Goal: Find contact information: Find contact information

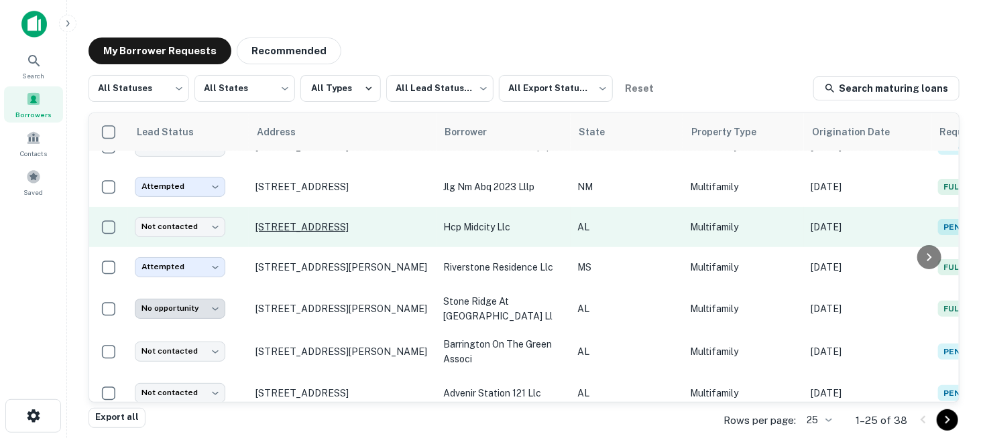
scroll to position [134, 0]
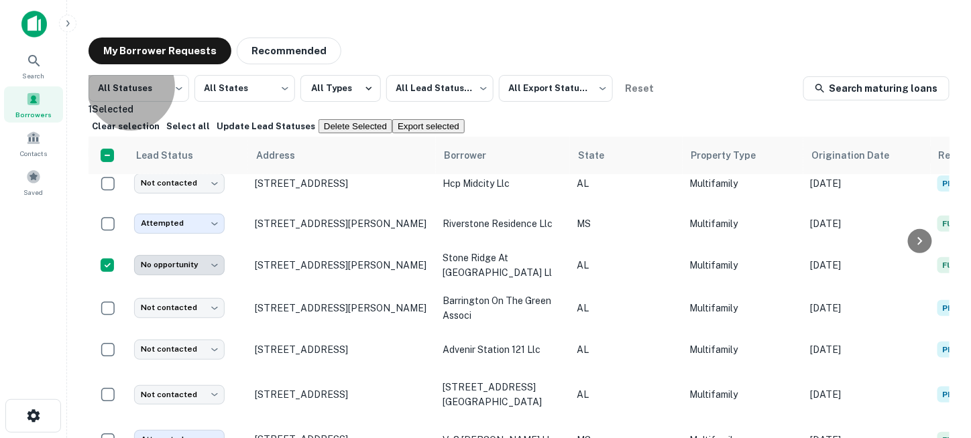
click at [392, 130] on button "Delete Selected" at bounding box center [355, 126] width 74 height 14
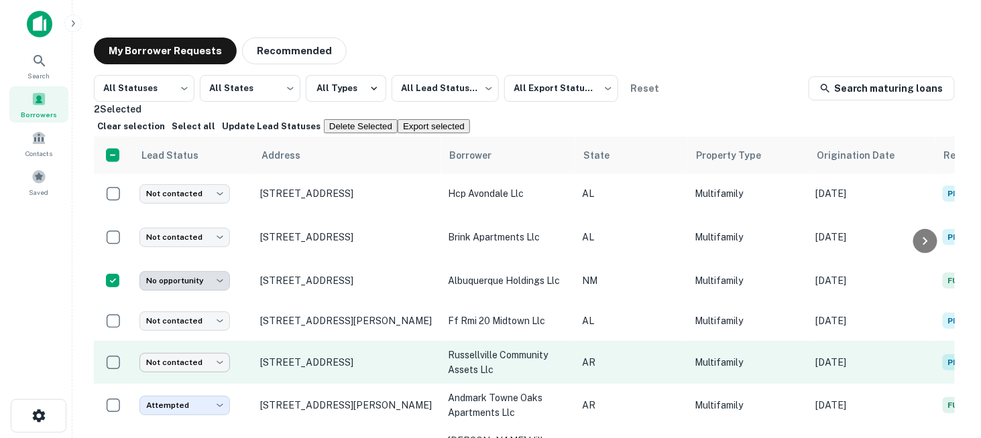
scroll to position [2, 0]
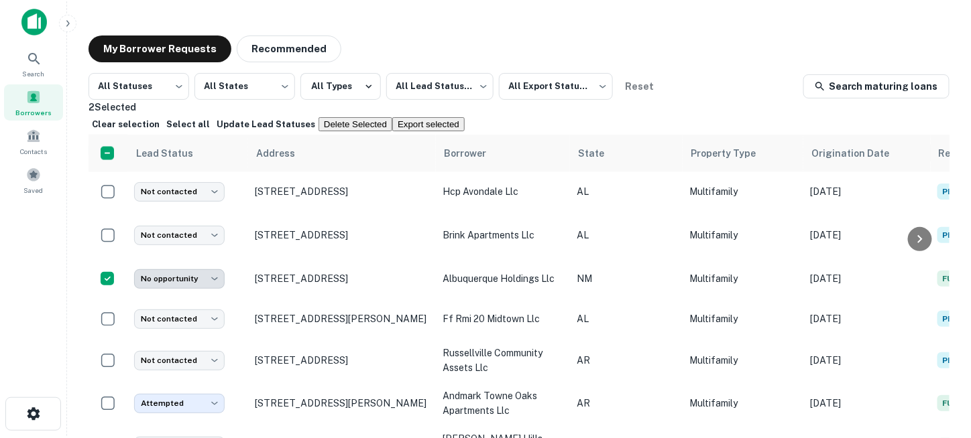
click at [392, 123] on button "Delete Selected" at bounding box center [355, 124] width 74 height 14
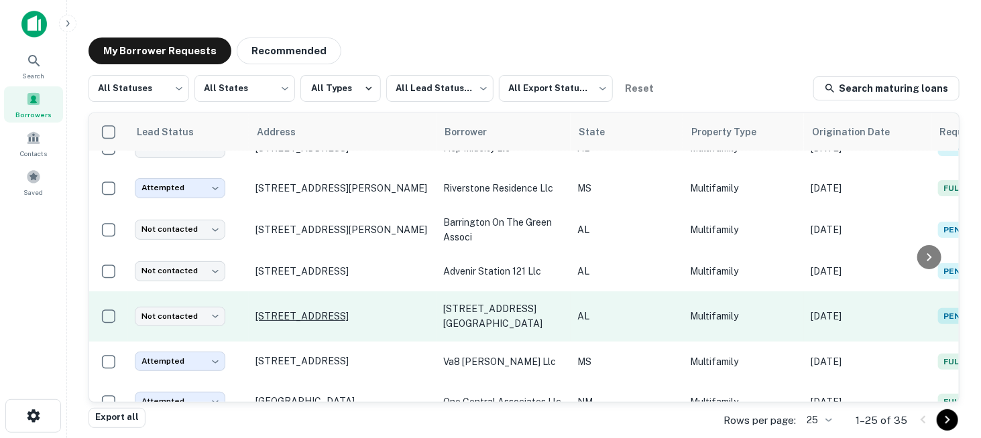
scroll to position [79, 0]
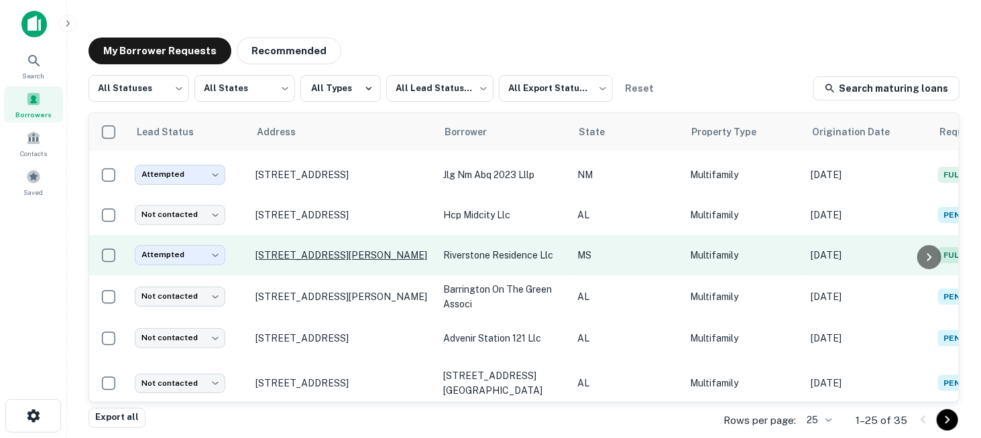
click at [350, 252] on p "[STREET_ADDRESS][PERSON_NAME]" at bounding box center [342, 255] width 174 height 12
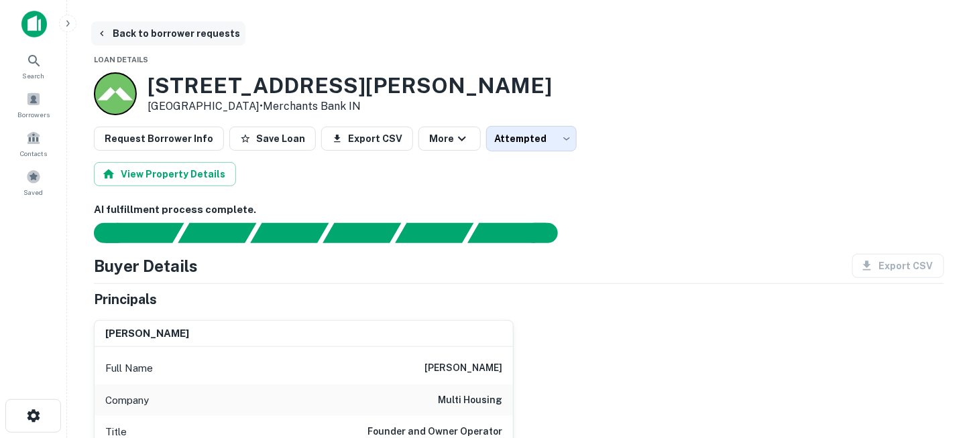
click at [148, 36] on button "Back to borrower requests" at bounding box center [168, 33] width 154 height 24
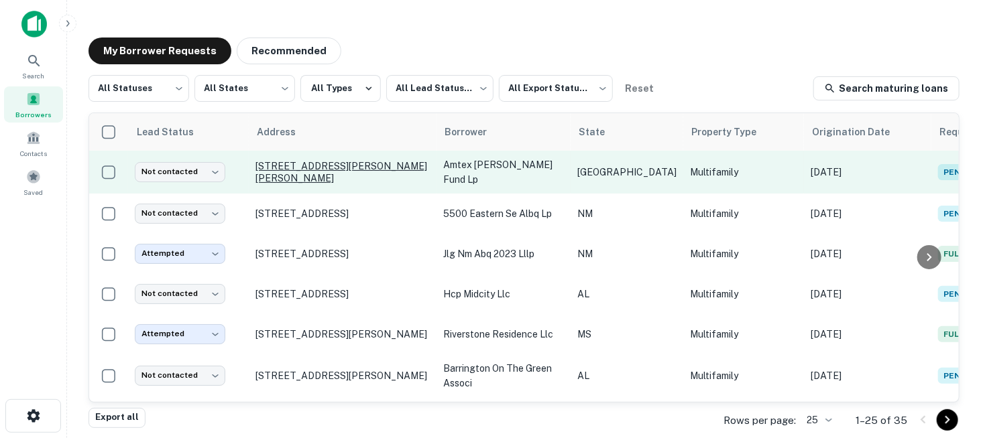
click at [353, 169] on p "1014 Lavon Dr Garland, TX 75040" at bounding box center [342, 172] width 174 height 24
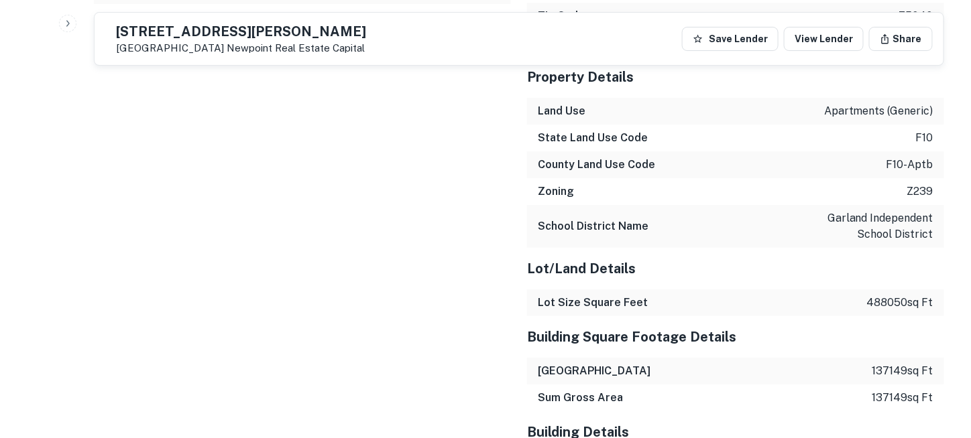
scroll to position [1274, 0]
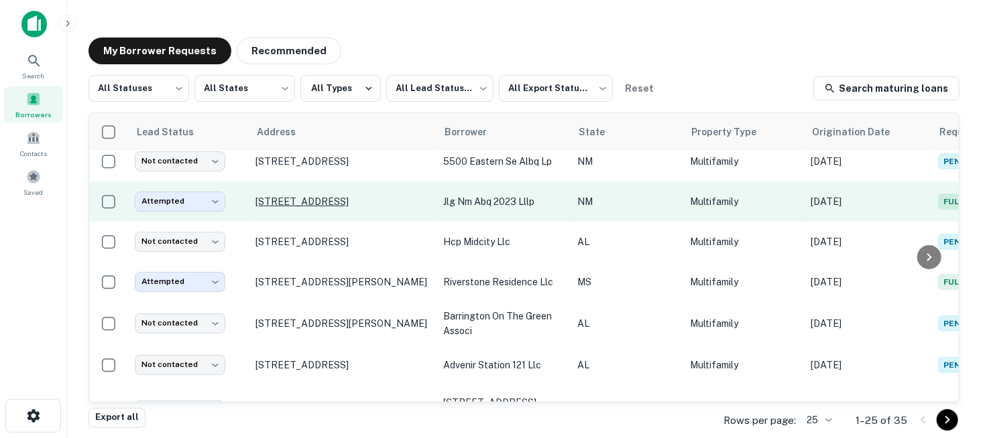
scroll to position [67, 0]
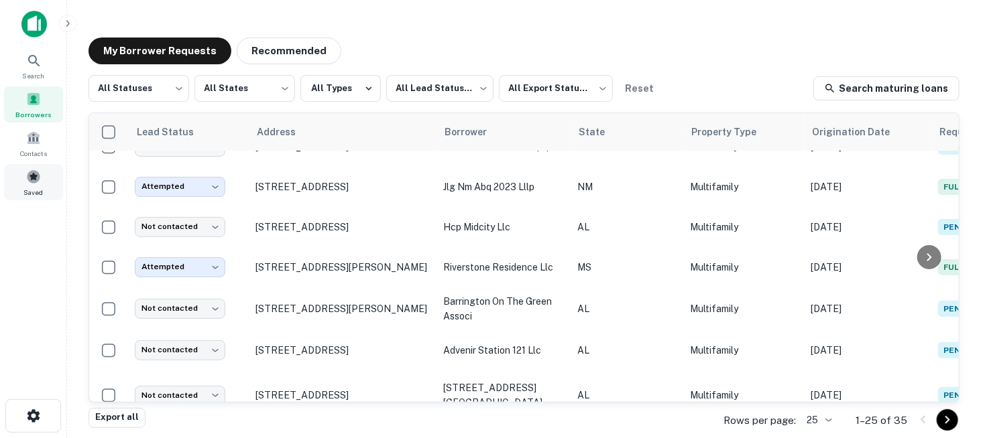
click at [40, 174] on span at bounding box center [33, 177] width 15 height 15
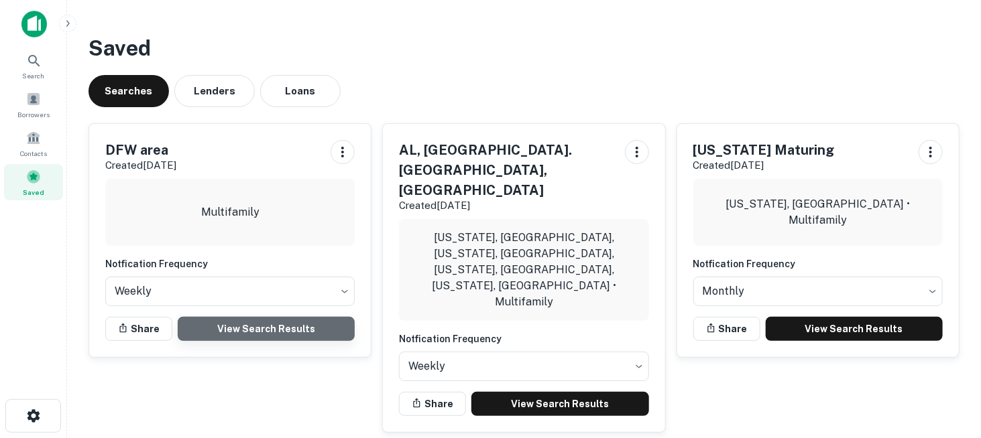
click at [271, 324] on link "View Search Results" at bounding box center [266, 329] width 177 height 24
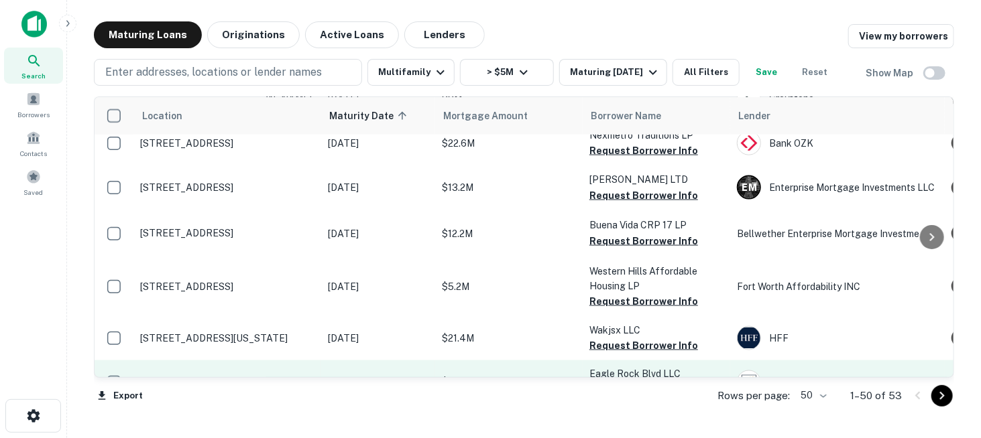
scroll to position [871, 0]
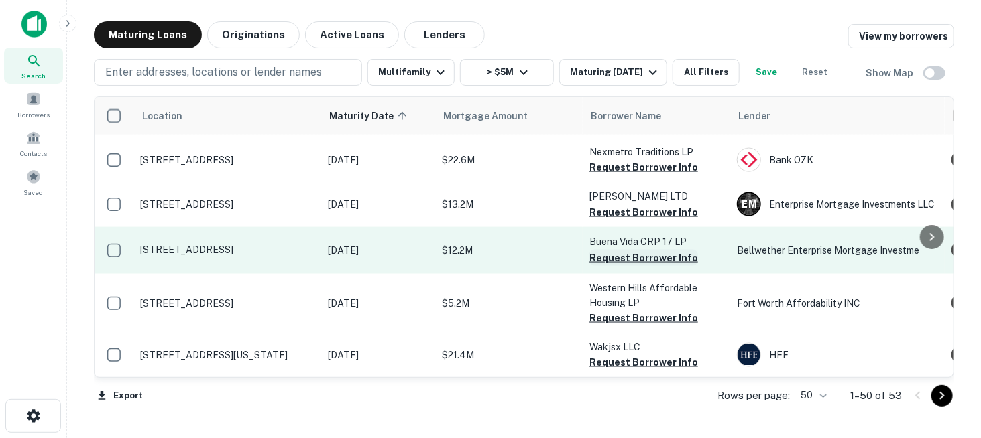
click at [622, 250] on button "Request Borrower Info" at bounding box center [643, 258] width 109 height 16
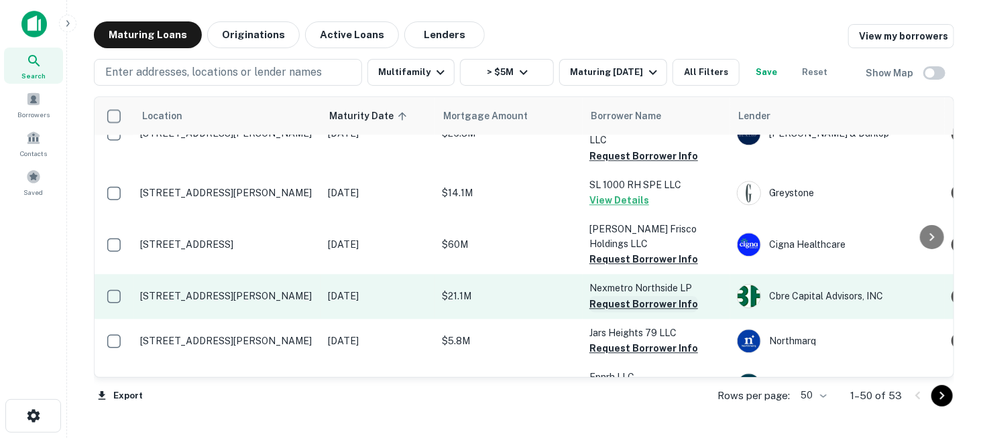
scroll to position [1408, 0]
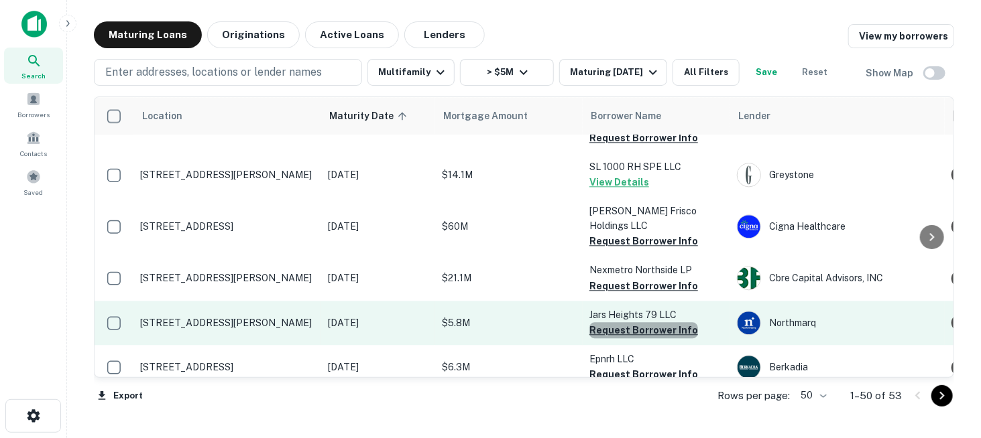
click at [649, 322] on button "Request Borrower Info" at bounding box center [643, 330] width 109 height 16
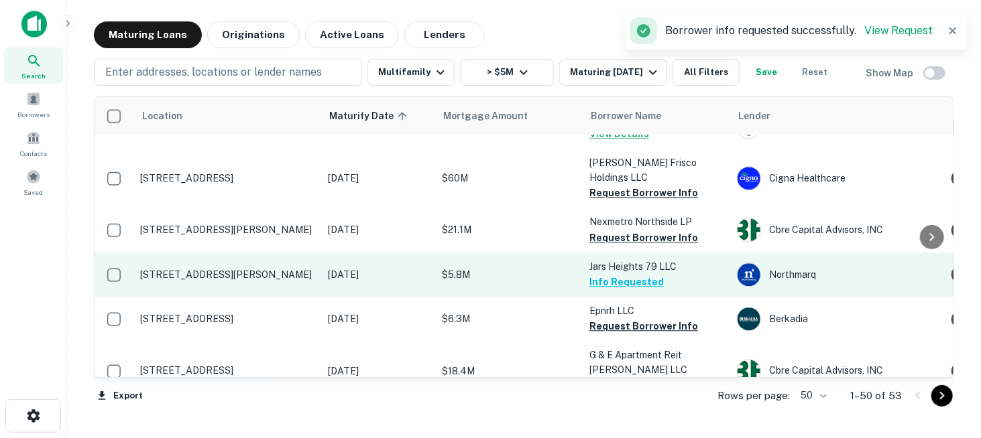
scroll to position [1475, 0]
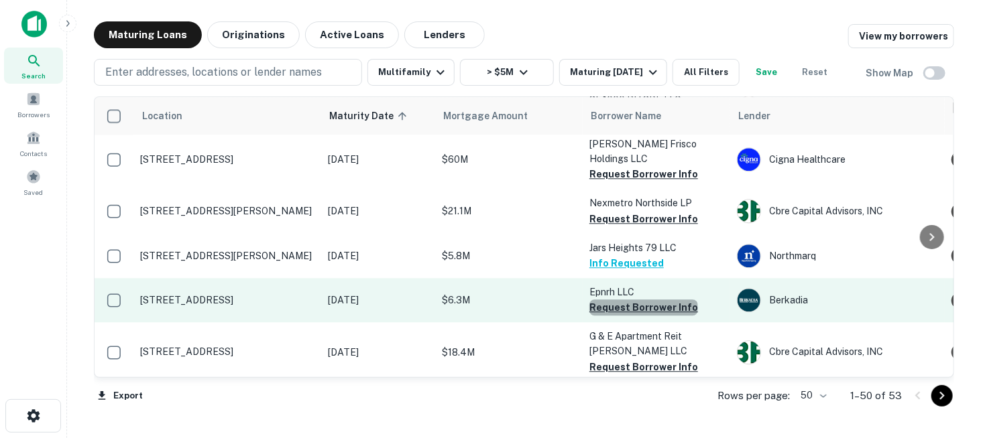
click at [643, 300] on button "Request Borrower Info" at bounding box center [643, 308] width 109 height 16
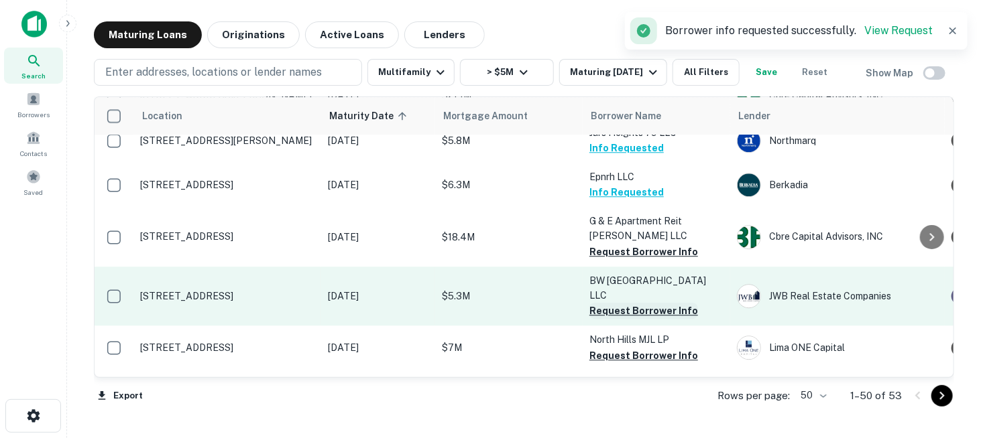
scroll to position [1609, 0]
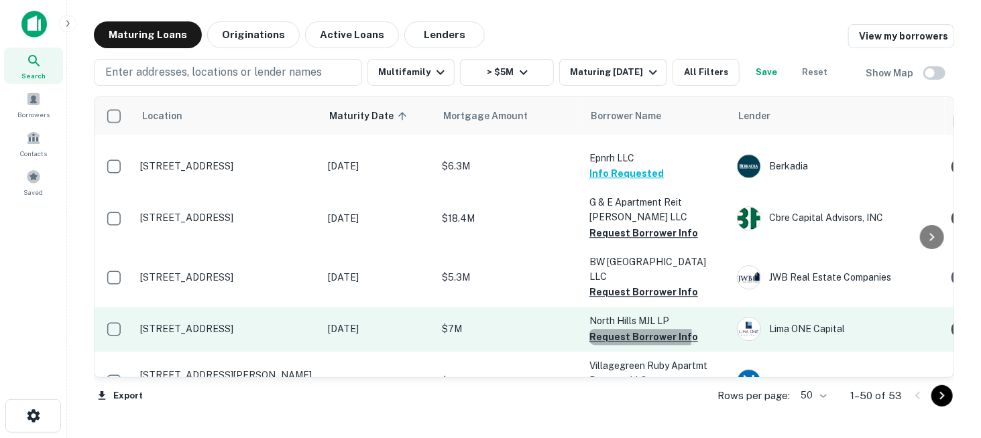
click at [637, 329] on button "Request Borrower Info" at bounding box center [643, 337] width 109 height 16
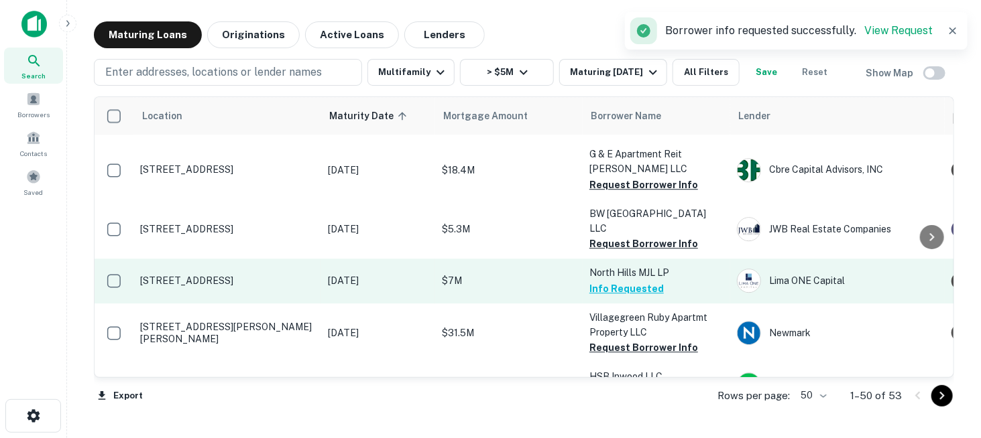
scroll to position [1676, 0]
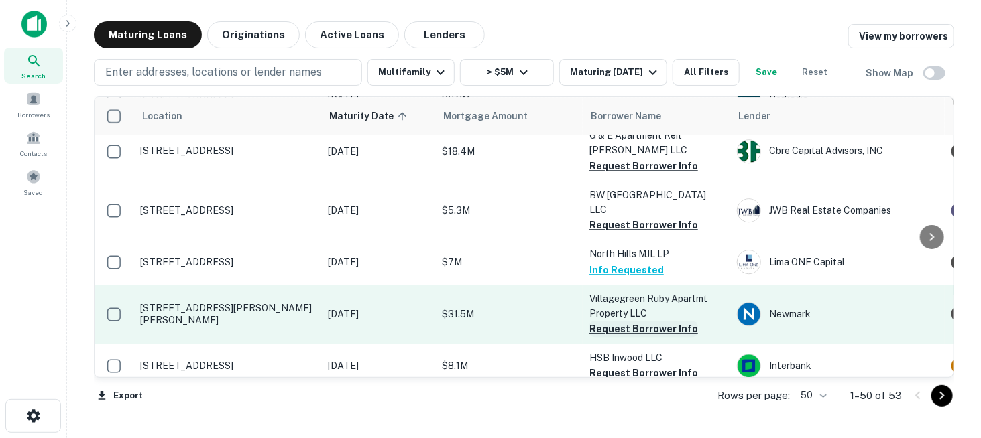
click at [639, 321] on button "Request Borrower Info" at bounding box center [643, 329] width 109 height 16
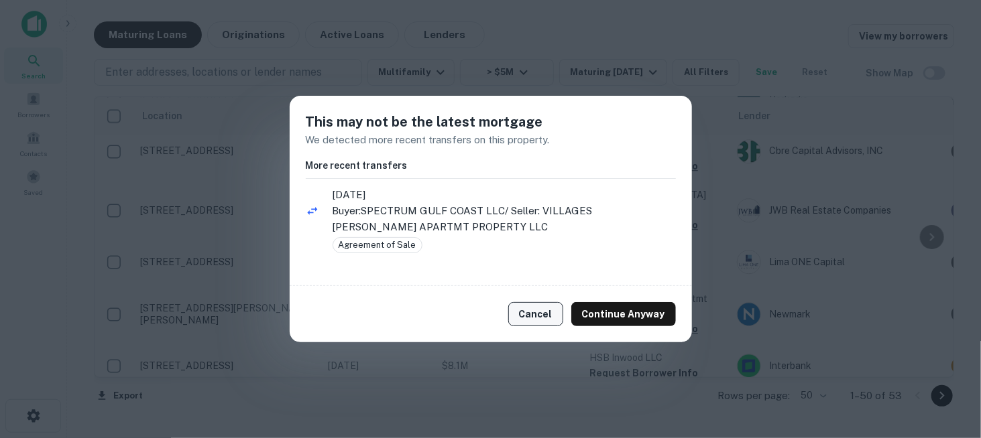
click at [556, 308] on button "Cancel" at bounding box center [535, 314] width 55 height 24
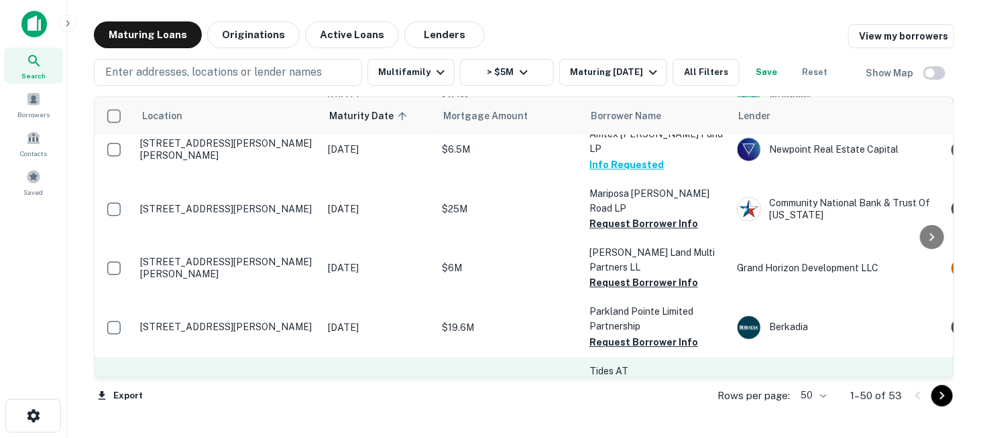
scroll to position [2011, 0]
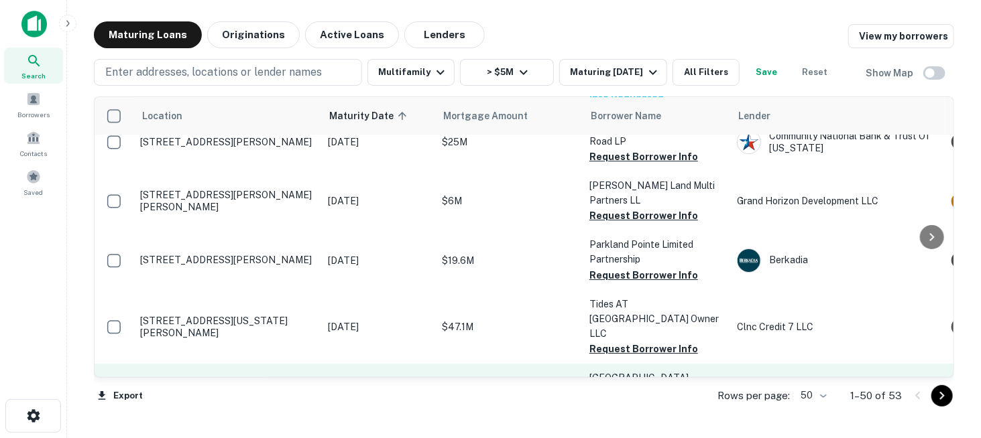
click at [651, 401] on button "Request Borrower Info" at bounding box center [643, 409] width 109 height 16
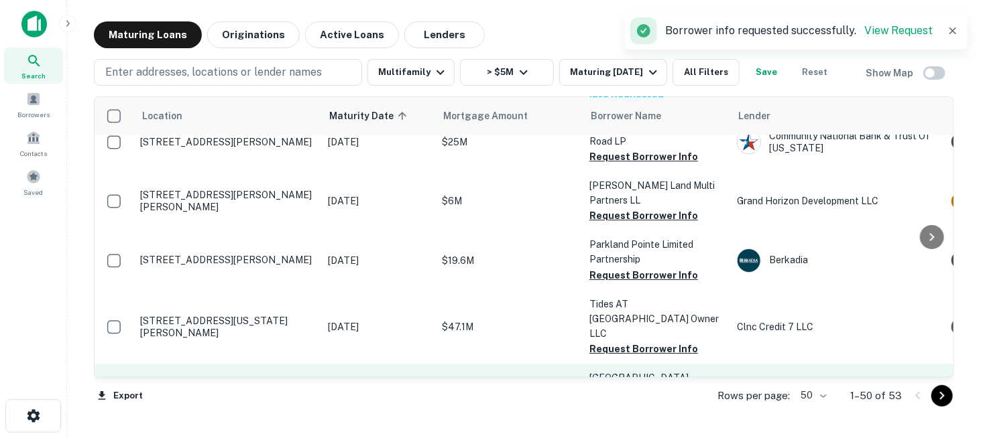
scroll to position [2078, 0]
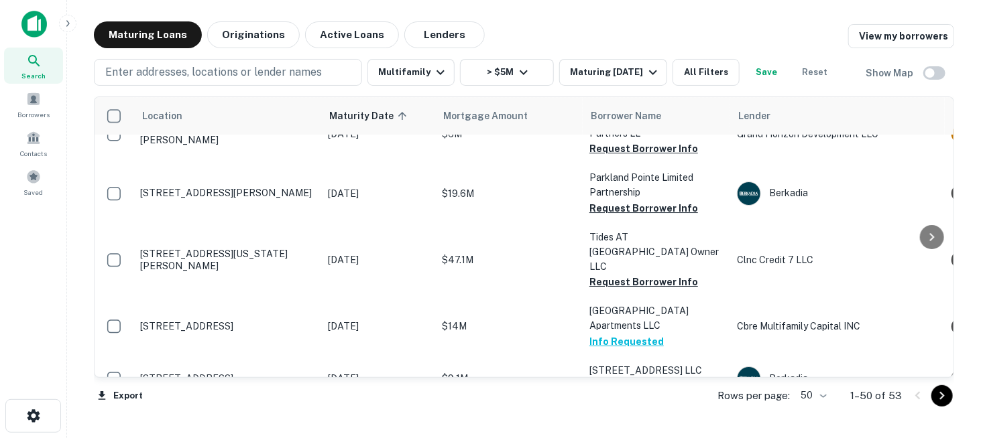
click at [656, 422] on button "Request Borrower Info" at bounding box center [643, 430] width 109 height 16
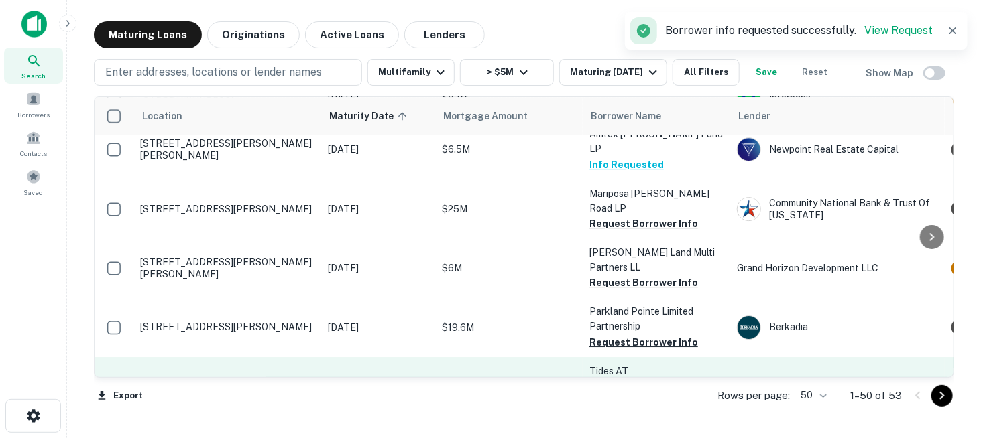
scroll to position [1877, 0]
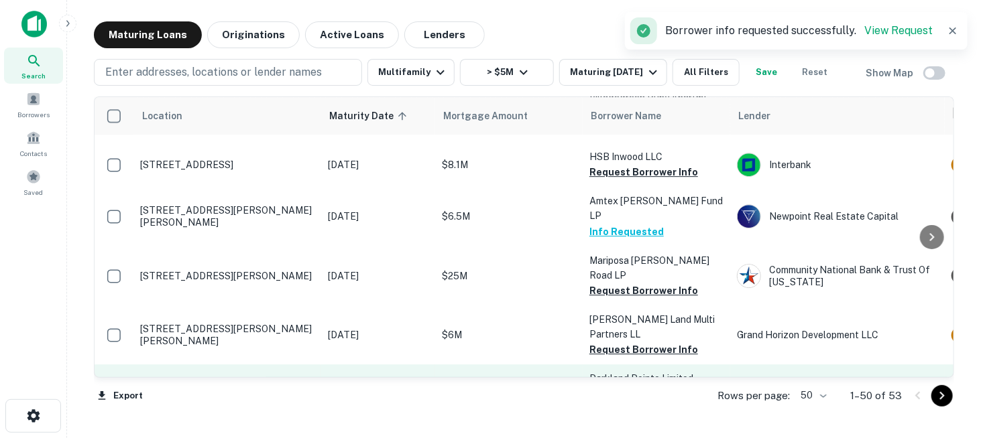
click at [656, 402] on button "Request Borrower Info" at bounding box center [643, 410] width 109 height 16
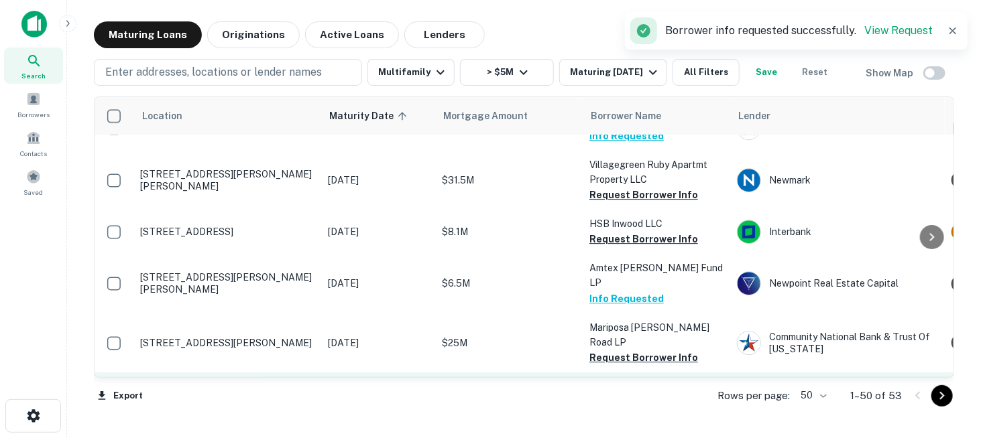
click at [651, 409] on button "Request Borrower Info" at bounding box center [643, 417] width 109 height 16
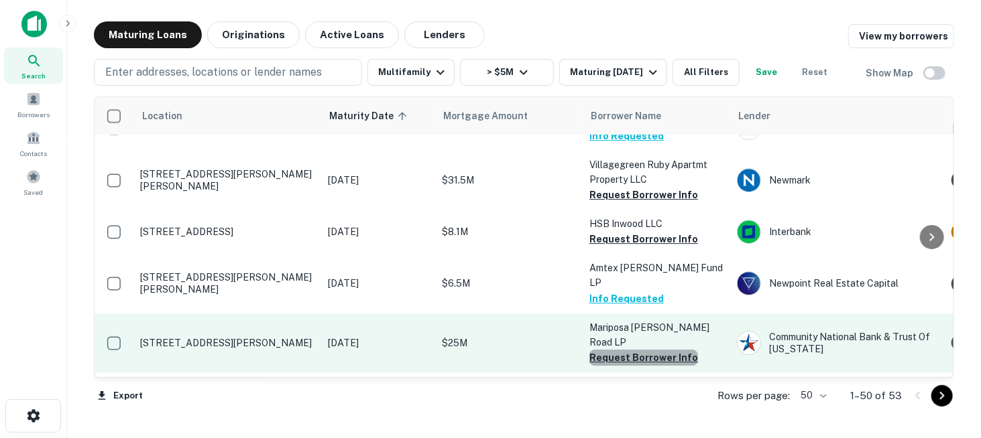
click at [652, 350] on button "Request Borrower Info" at bounding box center [643, 358] width 109 height 16
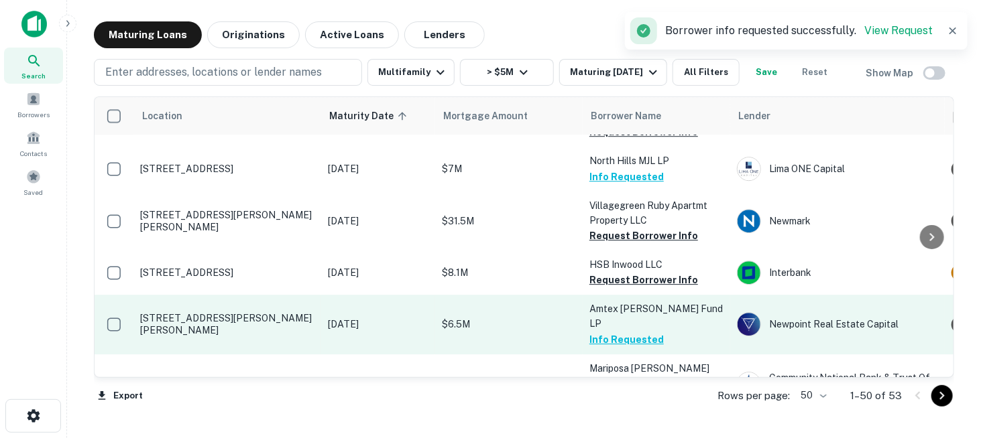
scroll to position [1743, 0]
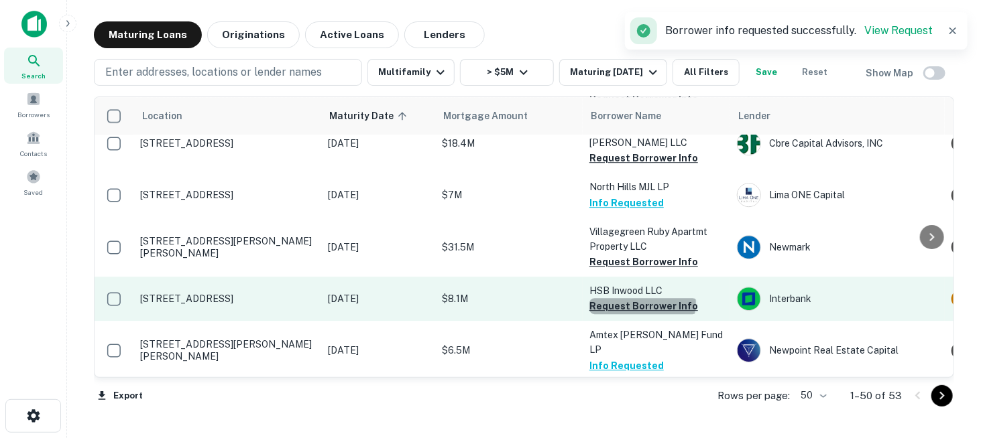
click at [641, 298] on button "Request Borrower Info" at bounding box center [643, 306] width 109 height 16
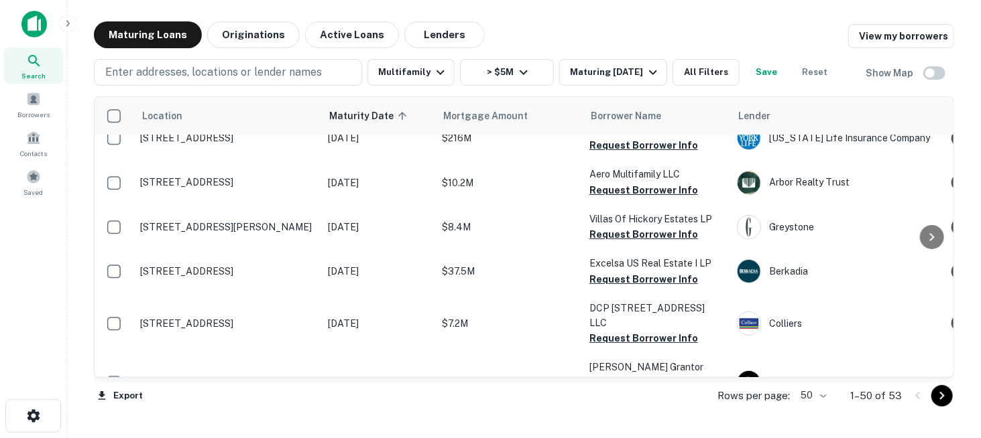
scroll to position [0, 0]
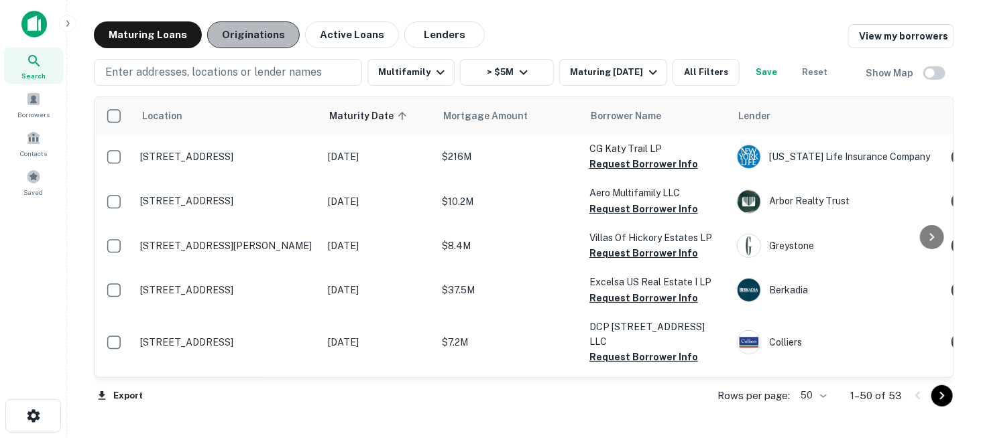
click at [263, 43] on button "Originations" at bounding box center [253, 34] width 93 height 27
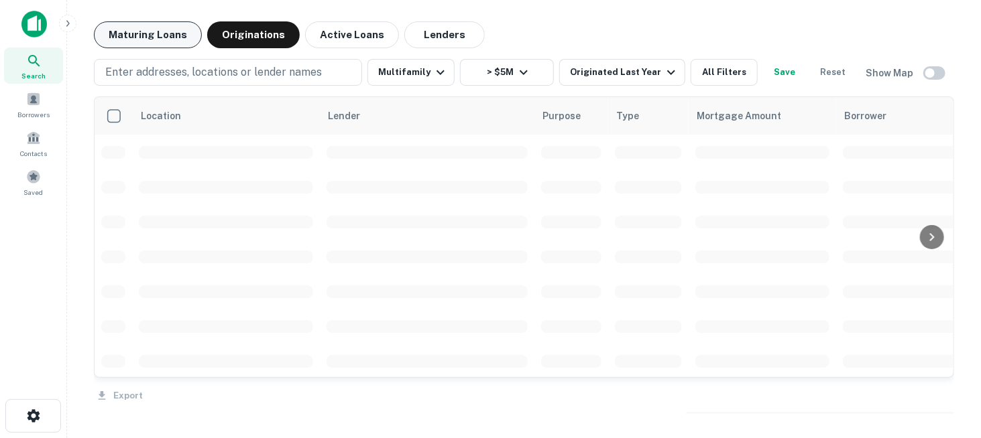
click at [188, 35] on button "Maturing Loans" at bounding box center [148, 34] width 108 height 27
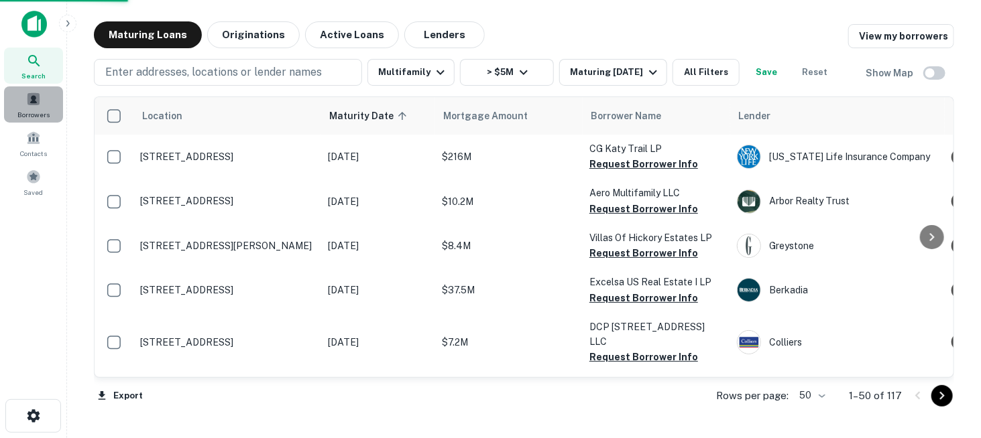
click at [27, 105] on span at bounding box center [33, 99] width 15 height 15
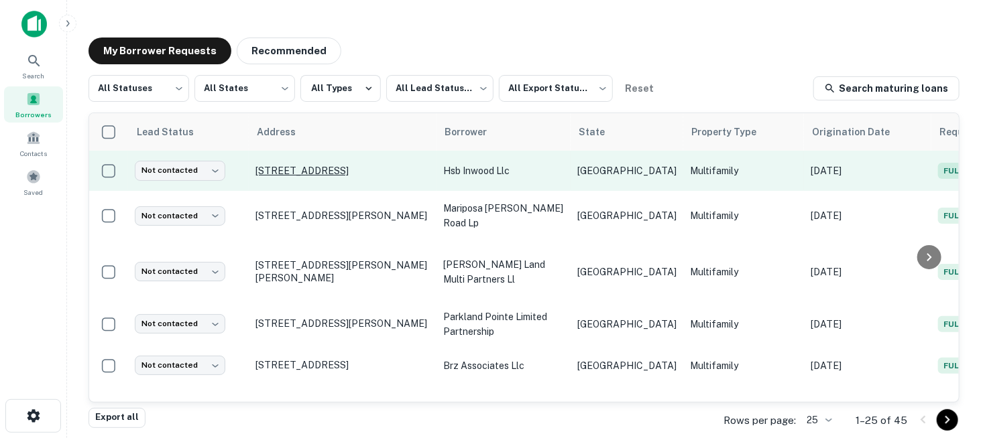
click at [318, 170] on p "3700 Inwood Rd Dallas, TX 75209" at bounding box center [342, 171] width 174 height 12
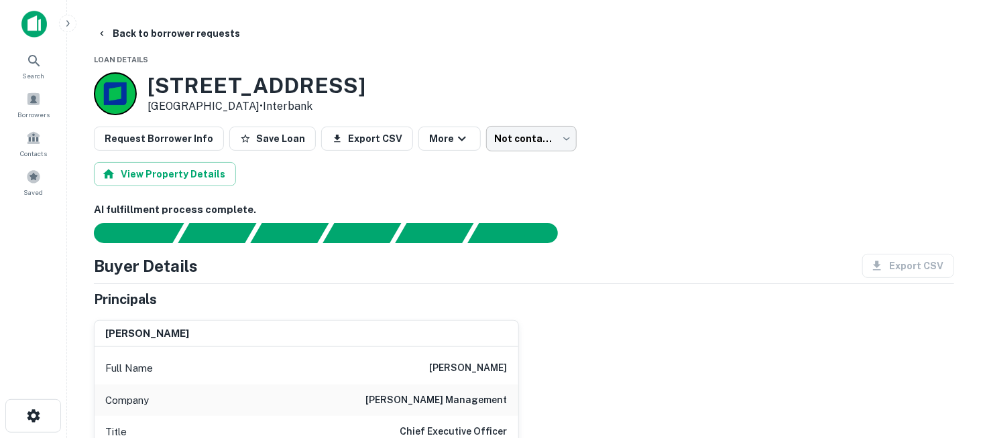
click at [503, 142] on body "Search Borrowers Contacts Saved Back to borrower requests Loan Details 3700 Inw…" at bounding box center [490, 219] width 981 height 438
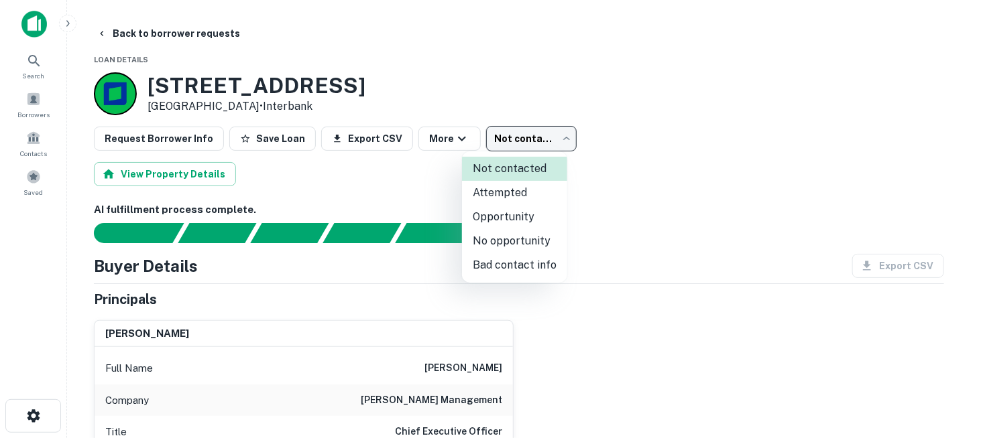
click at [511, 239] on li "No opportunity" at bounding box center [514, 241] width 105 height 24
type input "**********"
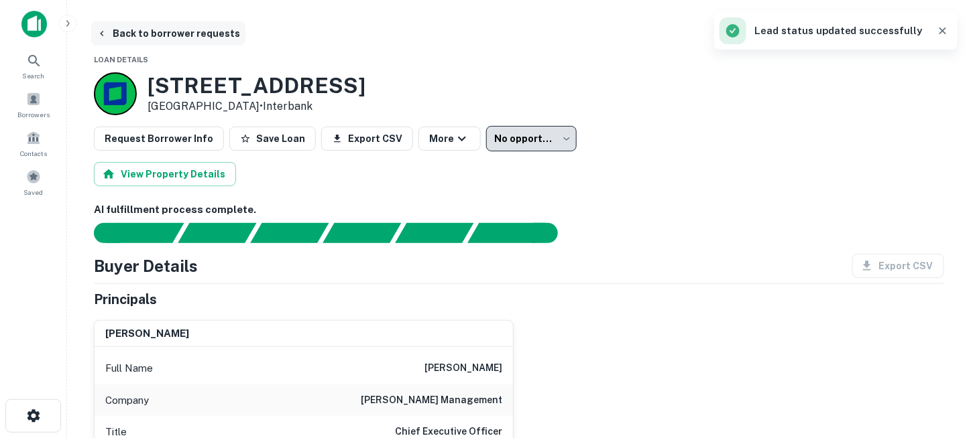
click at [134, 36] on button "Back to borrower requests" at bounding box center [168, 33] width 154 height 24
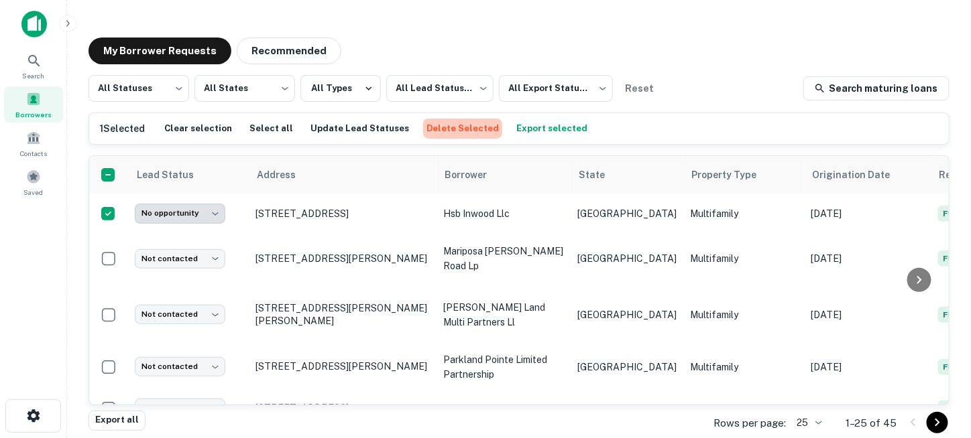
click at [460, 125] on button "Delete Selected" at bounding box center [462, 129] width 79 height 20
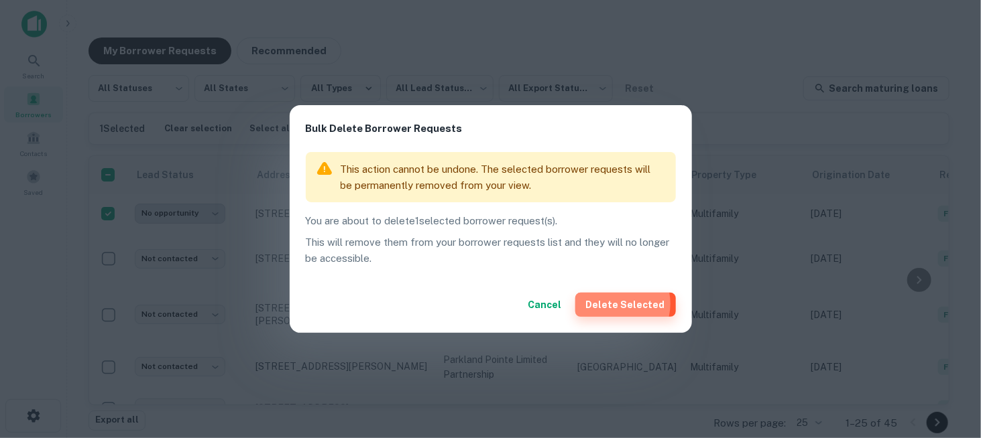
click at [618, 304] on button "Delete Selected" at bounding box center [625, 305] width 101 height 24
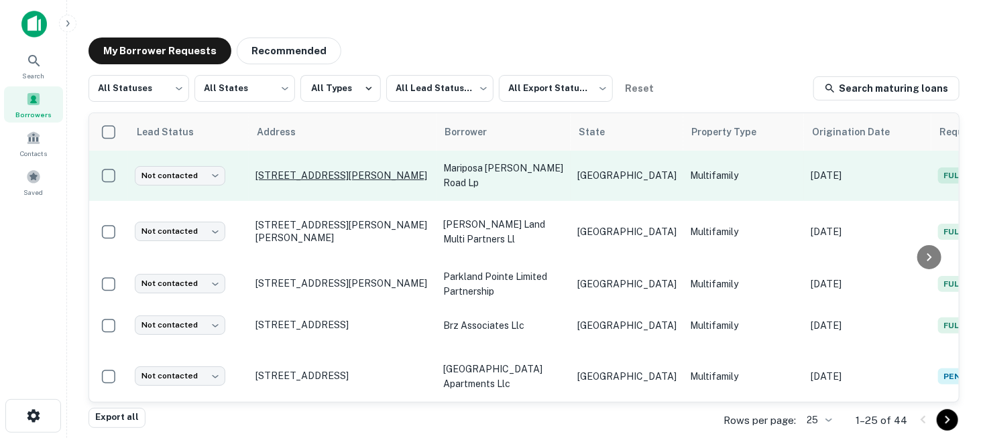
click at [314, 175] on p "1205 W Harris Rd Arlington, TX 76001" at bounding box center [342, 176] width 174 height 12
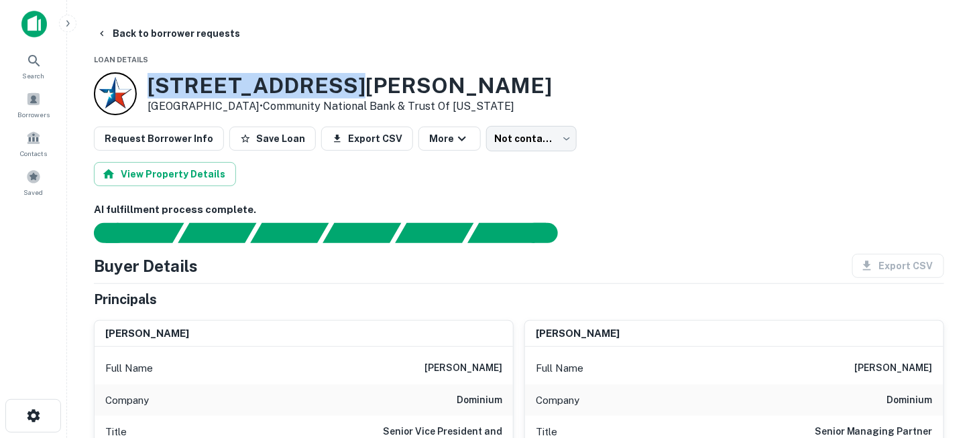
drag, startPoint x: 147, startPoint y: 83, endPoint x: 343, endPoint y: 82, distance: 195.1
click at [343, 82] on h3 "1205 W HARRIS RD" at bounding box center [349, 85] width 404 height 25
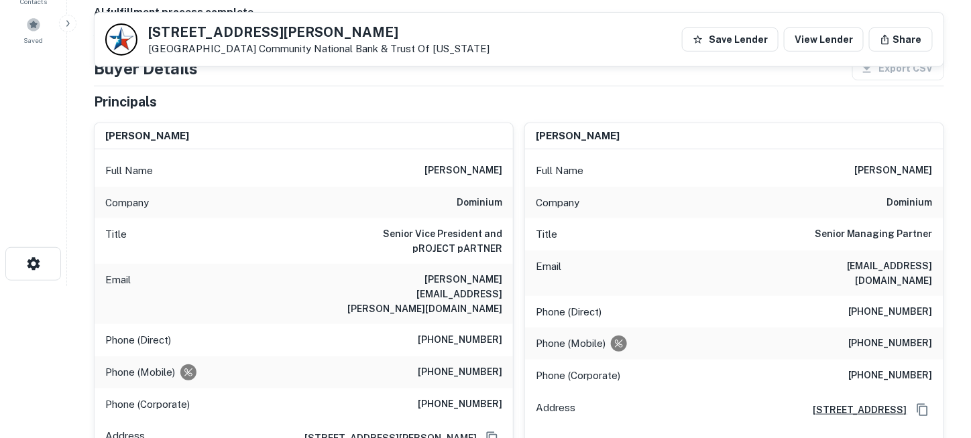
scroll to position [134, 0]
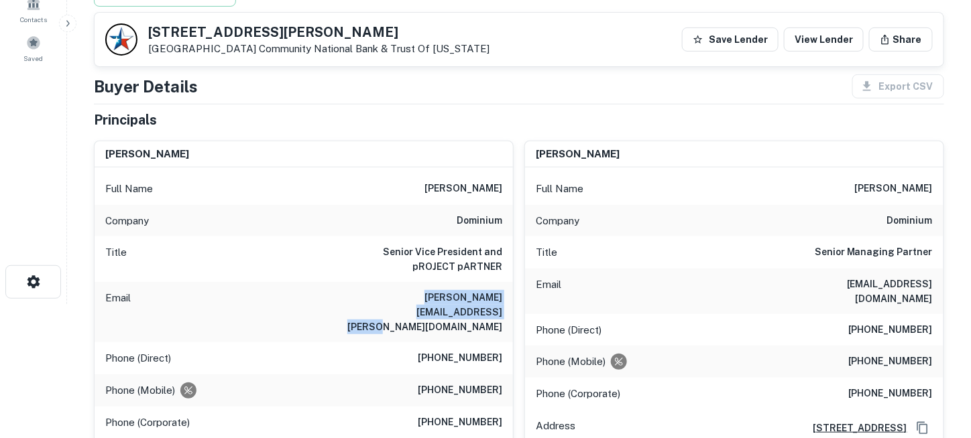
drag, startPoint x: 340, startPoint y: 296, endPoint x: 501, endPoint y: 305, distance: 161.8
click at [501, 305] on div "Email jeff.spicer@dominiumapartments.com" at bounding box center [304, 312] width 418 height 60
copy h6 "jeff.spicer@dominiumapartments.com"
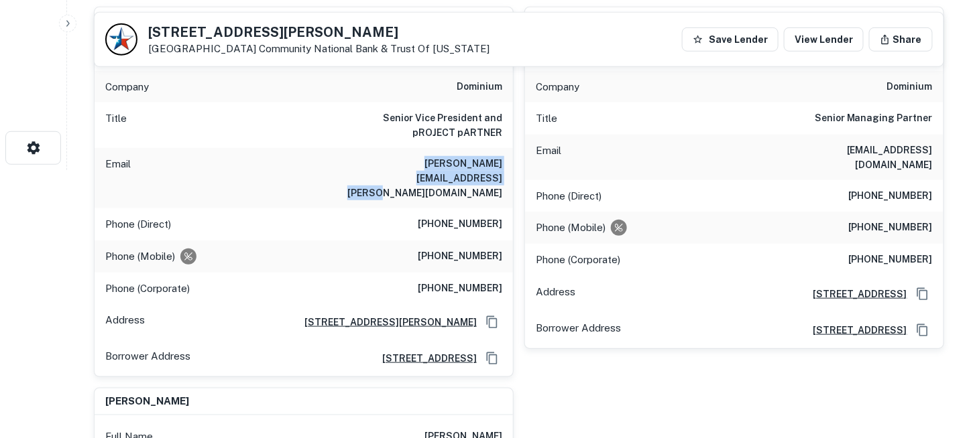
scroll to position [0, 0]
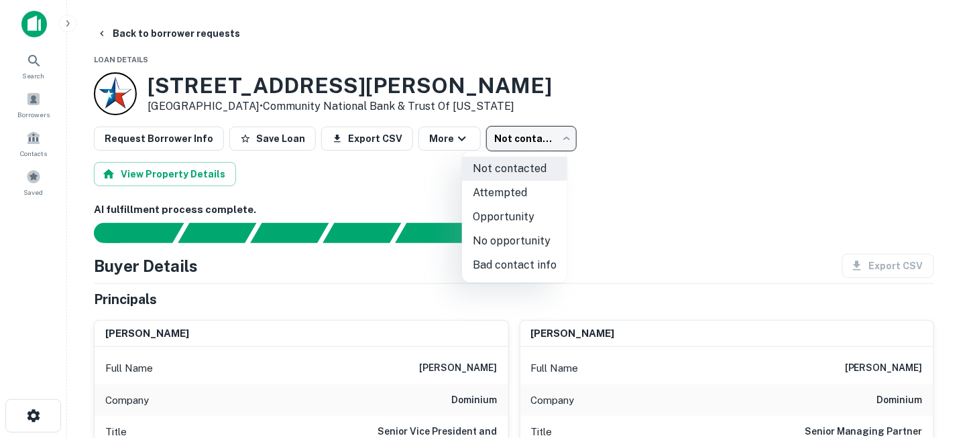
click at [496, 139] on body "Search Borrowers Contacts Saved Back to borrower requests Loan Details 1205 W H…" at bounding box center [485, 219] width 971 height 438
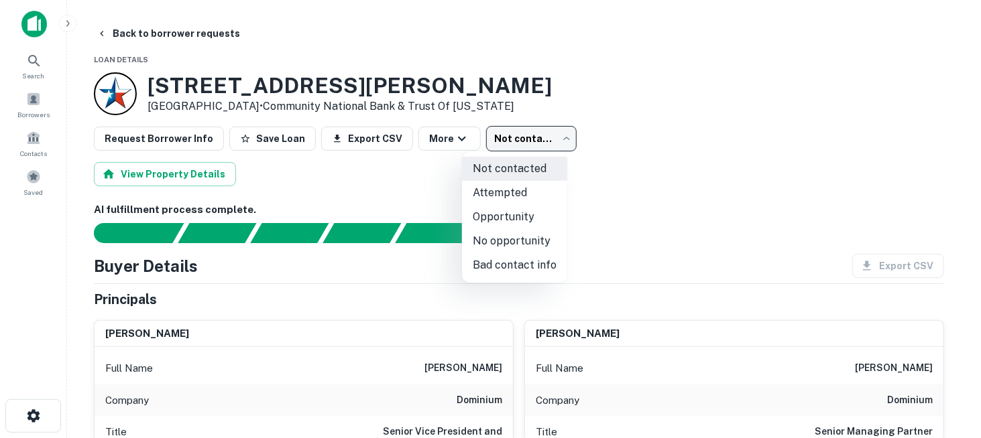
click at [517, 194] on li "Attempted" at bounding box center [514, 193] width 105 height 24
type input "*********"
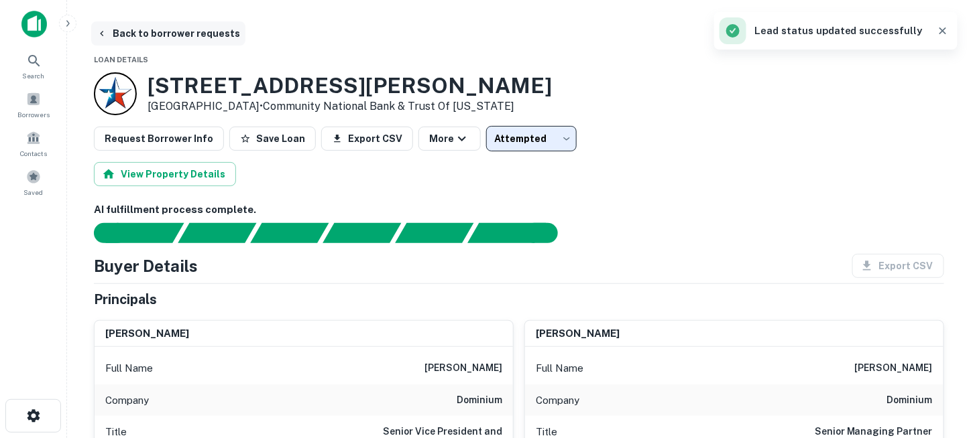
click at [189, 29] on button "Back to borrower requests" at bounding box center [168, 33] width 154 height 24
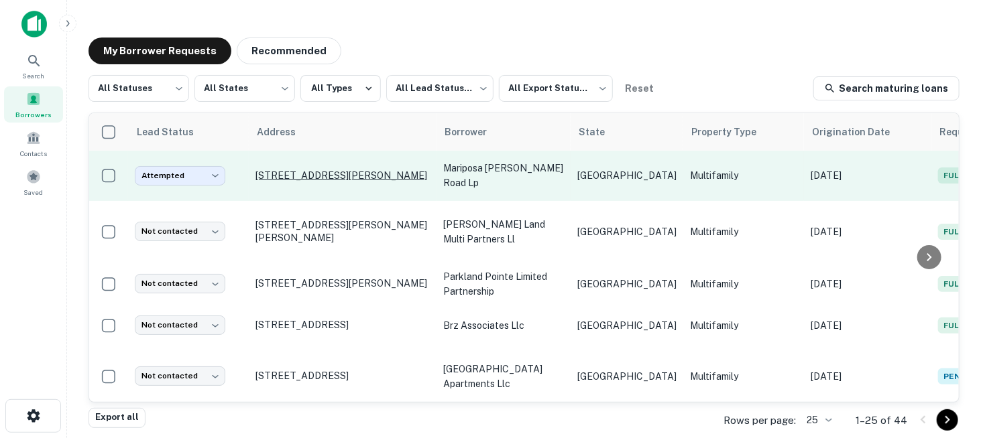
click at [288, 176] on p "1205 W Harris Rd Arlington, TX 76001" at bounding box center [342, 176] width 174 height 12
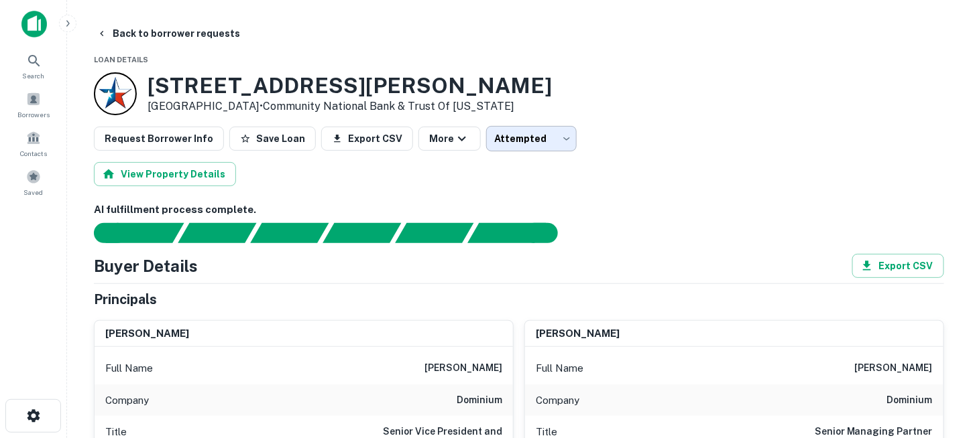
click at [507, 141] on body "Search Borrowers Contacts Saved Back to borrower requests Loan Details 1205 W H…" at bounding box center [485, 219] width 971 height 438
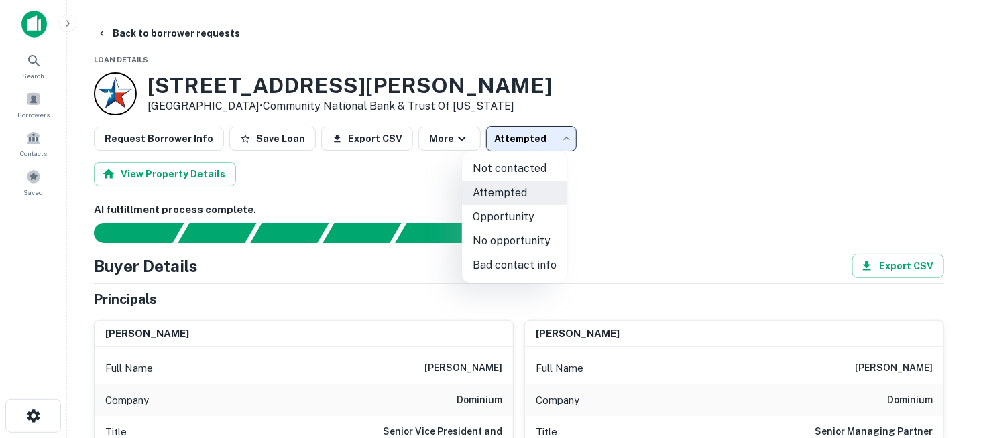
click at [508, 221] on li "Opportunity" at bounding box center [514, 217] width 105 height 24
type input "**********"
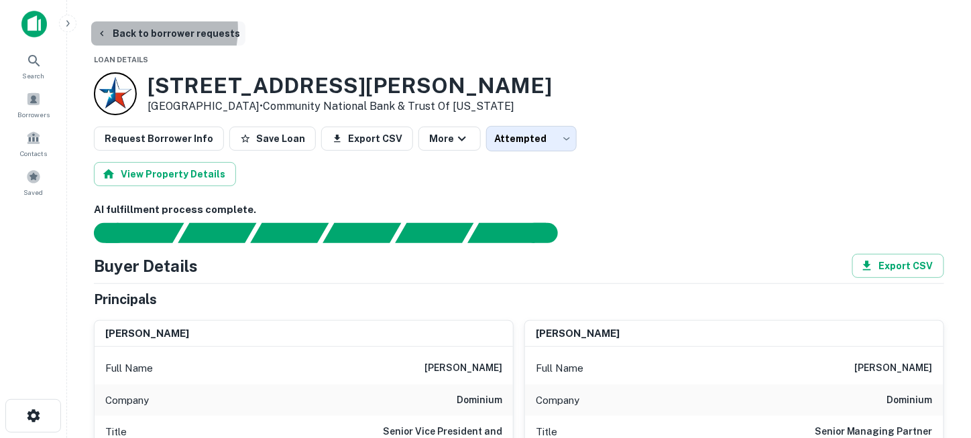
click at [133, 29] on button "Back to borrower requests" at bounding box center [168, 33] width 154 height 24
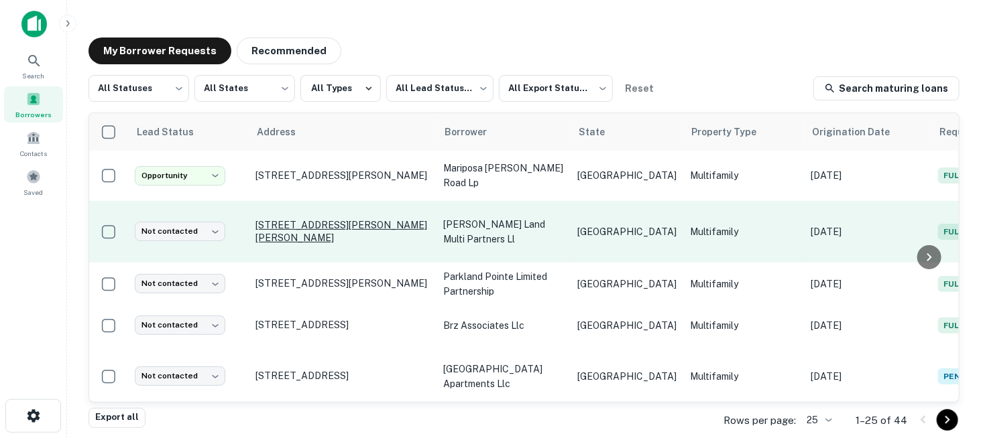
click at [320, 232] on p "1400 S Crowley Rd Crowley, TX 76036" at bounding box center [342, 231] width 174 height 24
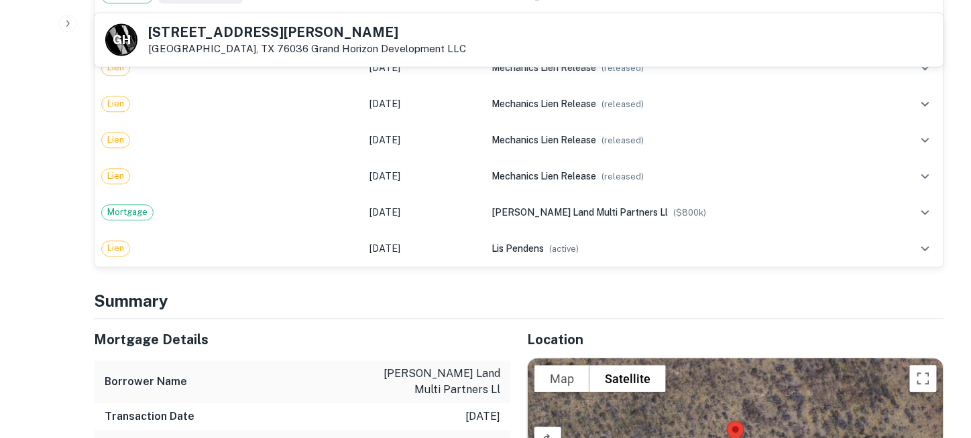
scroll to position [938, 0]
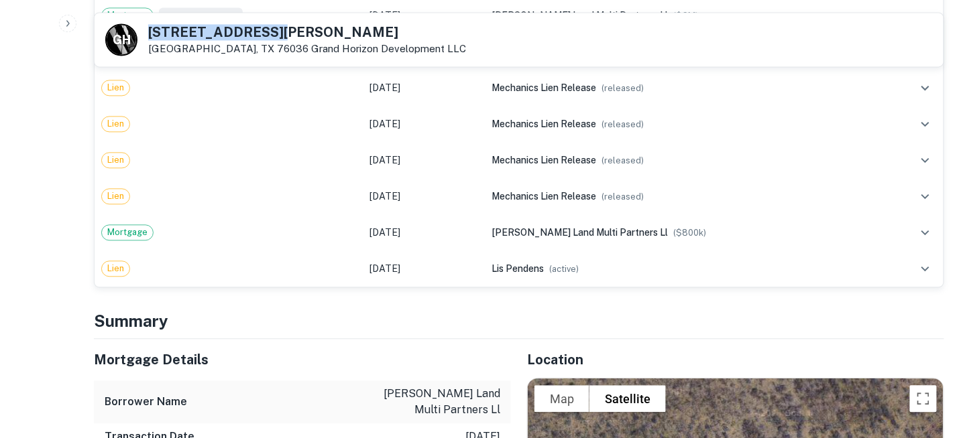
drag, startPoint x: 160, startPoint y: 29, endPoint x: 263, endPoint y: 34, distance: 103.3
click at [263, 34] on div "G H 1400 S Crowley Rd Crowley, TX 76036 Grand Horizon Development LLC" at bounding box center [285, 39] width 361 height 32
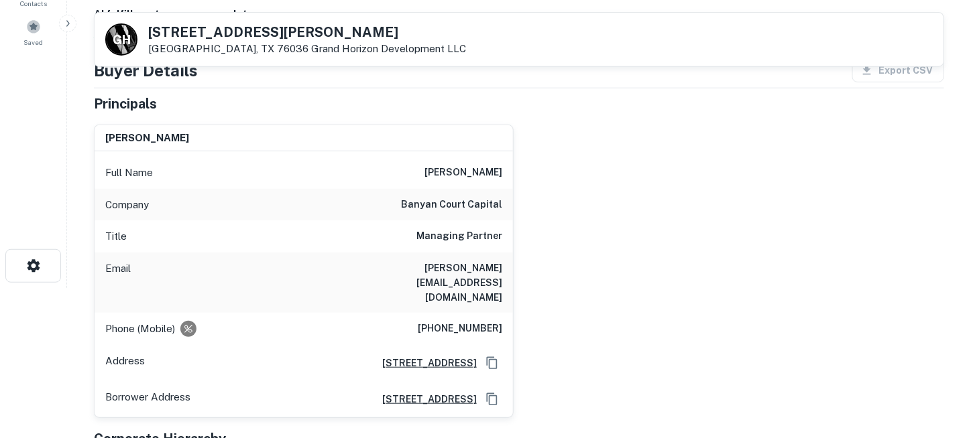
scroll to position [134, 0]
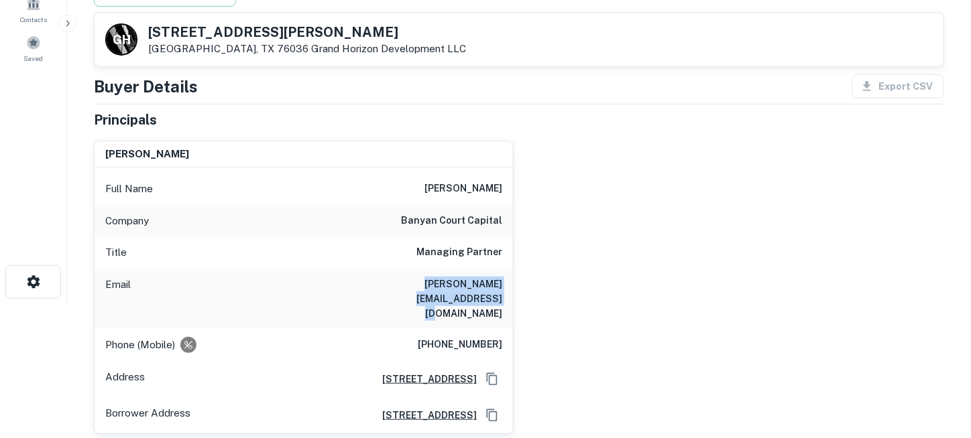
drag, startPoint x: 357, startPoint y: 281, endPoint x: 503, endPoint y: 279, distance: 146.8
click at [503, 279] on div "Email farrukh@banyancourtcapital.com" at bounding box center [304, 299] width 418 height 60
copy h6 "farrukh@banyancourtcapital.com"
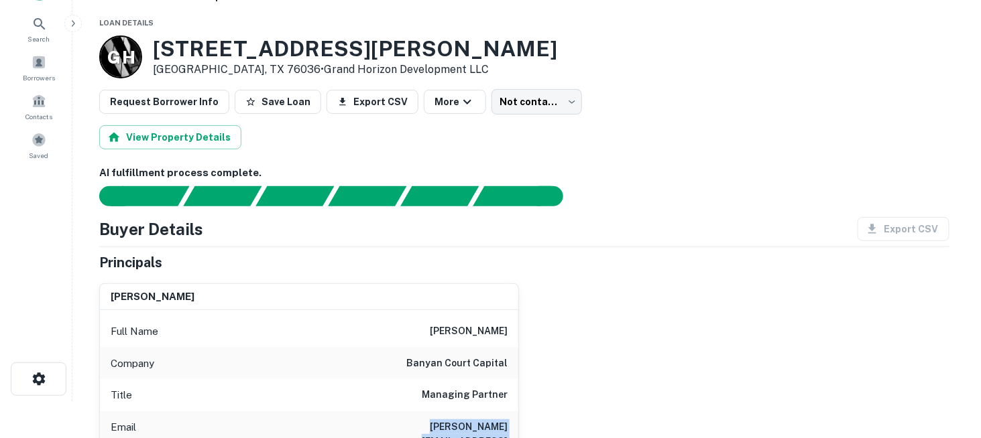
scroll to position [0, 0]
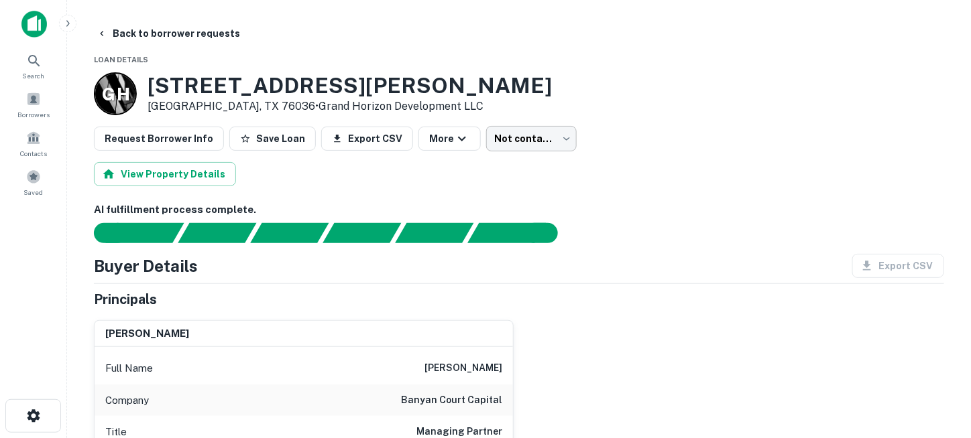
click at [494, 138] on body "Search Borrowers Contacts Saved Back to borrower requests Loan Details G H 1400…" at bounding box center [485, 219] width 971 height 438
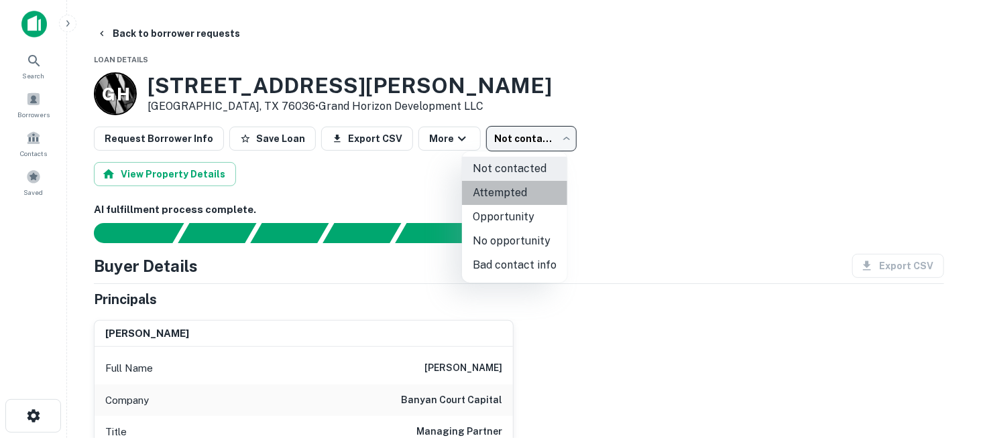
click at [515, 193] on li "Attempted" at bounding box center [514, 193] width 105 height 24
type input "*********"
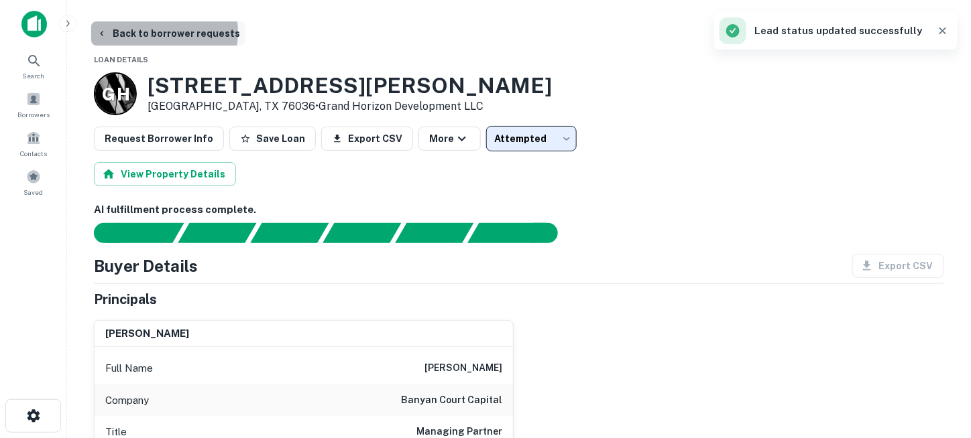
click at [146, 32] on button "Back to borrower requests" at bounding box center [168, 33] width 154 height 24
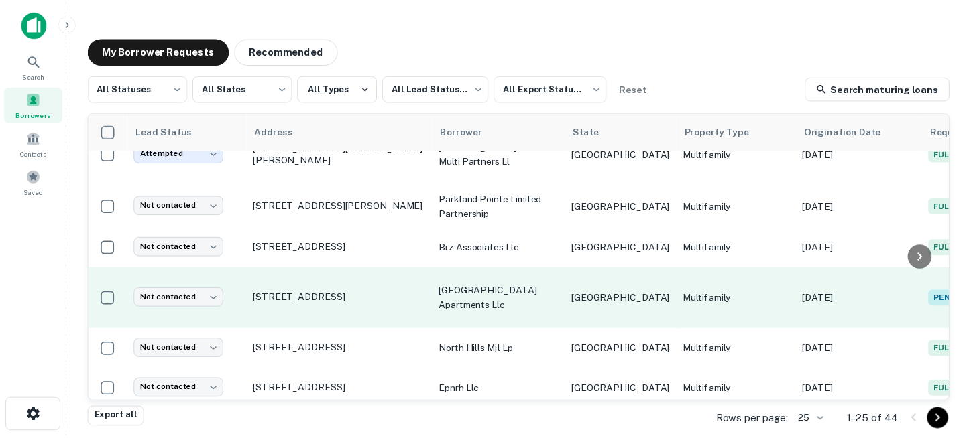
scroll to position [134, 0]
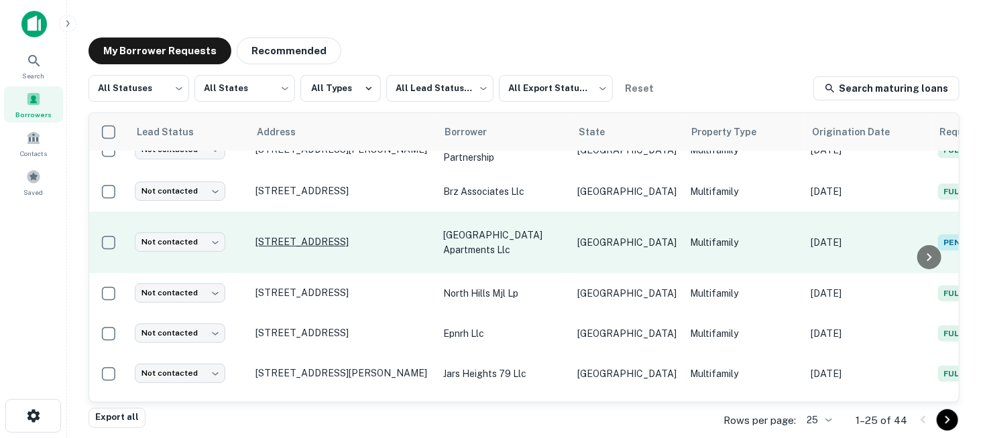
click at [339, 243] on p "4722 Meadow St Dallas, TX 75215" at bounding box center [342, 242] width 174 height 12
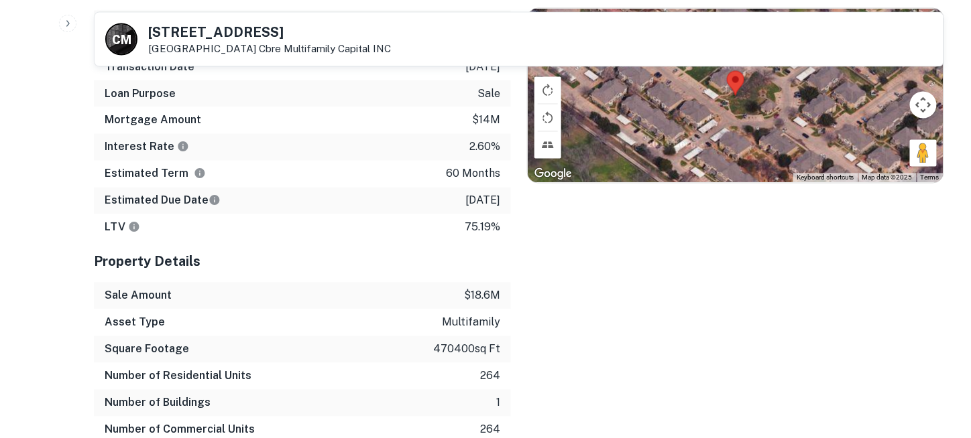
scroll to position [402, 0]
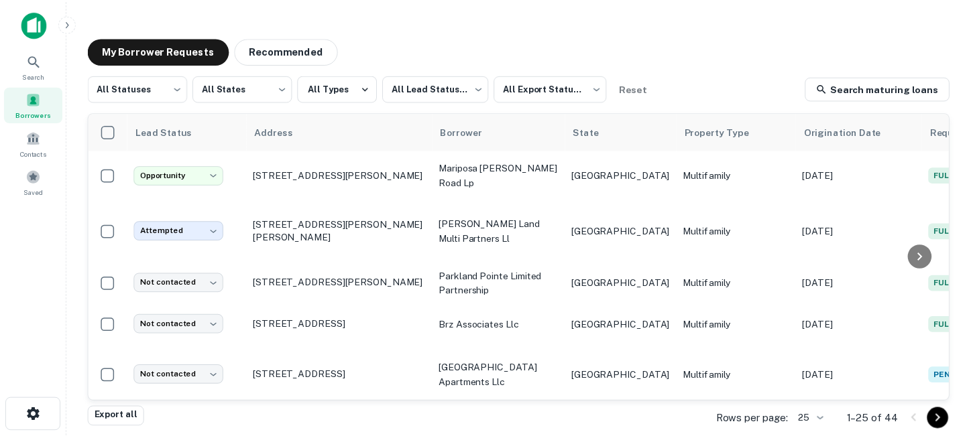
scroll to position [201, 0]
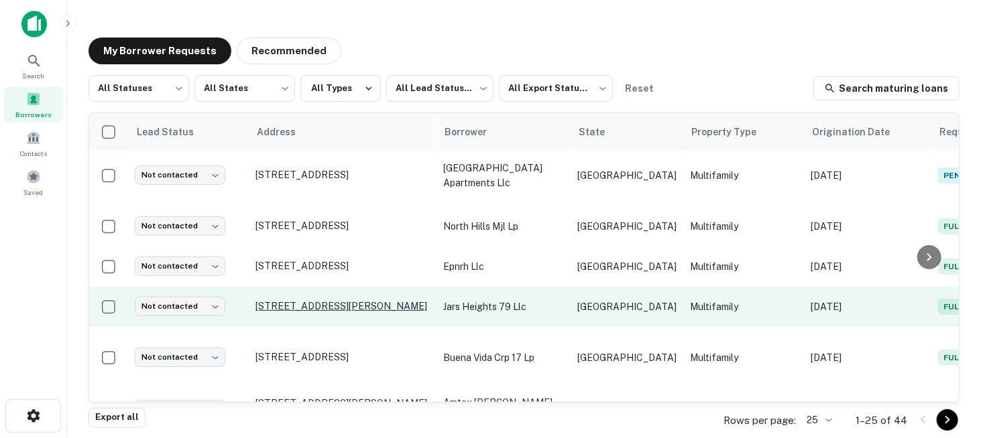
click at [344, 300] on p "230 N Irving Heights Dr Irving, TX 75061" at bounding box center [342, 306] width 174 height 12
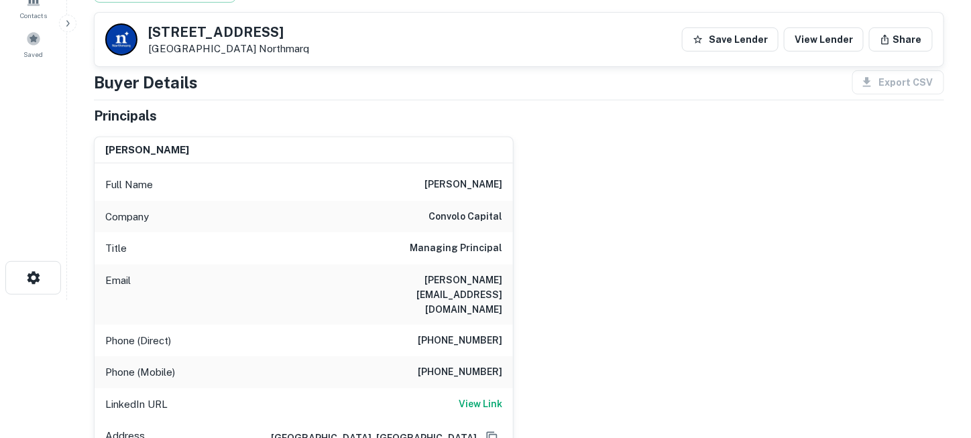
scroll to position [134, 0]
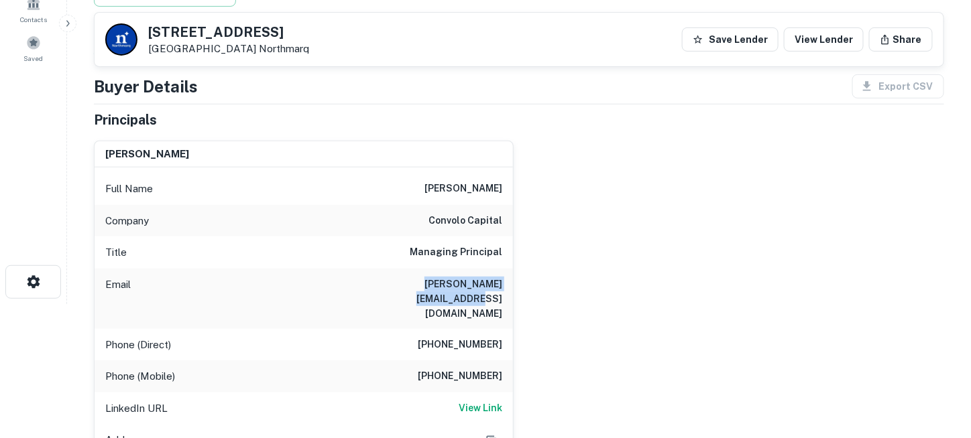
drag, startPoint x: 377, startPoint y: 281, endPoint x: 500, endPoint y: 283, distance: 123.4
click at [500, 283] on div "Email jeremy@convolocapital.com" at bounding box center [304, 299] width 418 height 60
copy h6 "jeremy@convolocapital.com"
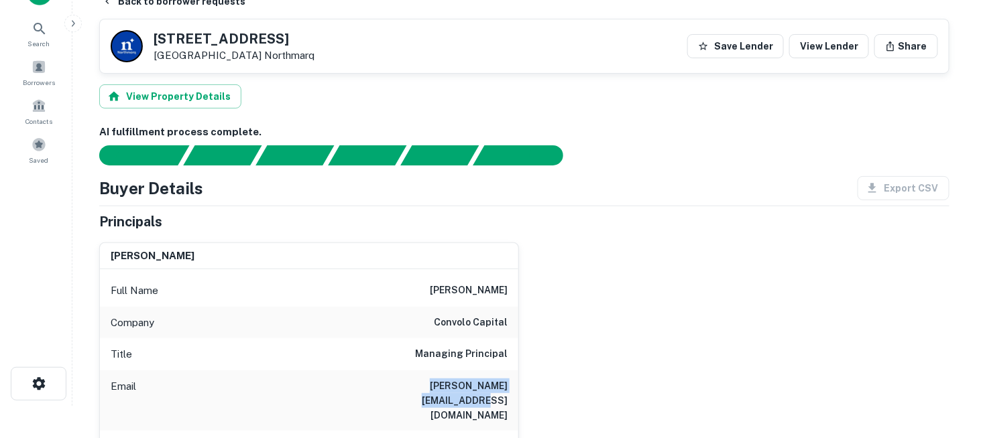
scroll to position [0, 0]
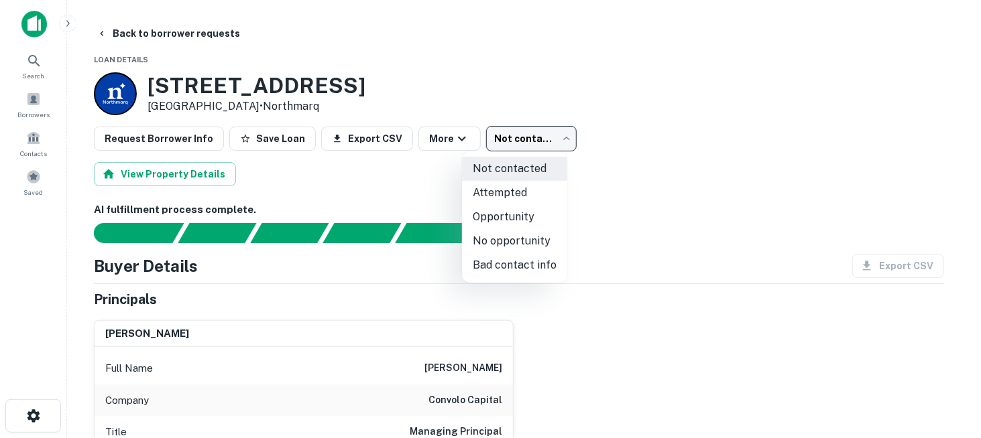
click at [516, 137] on body "Search Borrowers Contacts Saved Back to borrower requests Loan Details 230 N IR…" at bounding box center [490, 219] width 981 height 438
click at [528, 188] on li "Attempted" at bounding box center [514, 193] width 105 height 24
type input "*********"
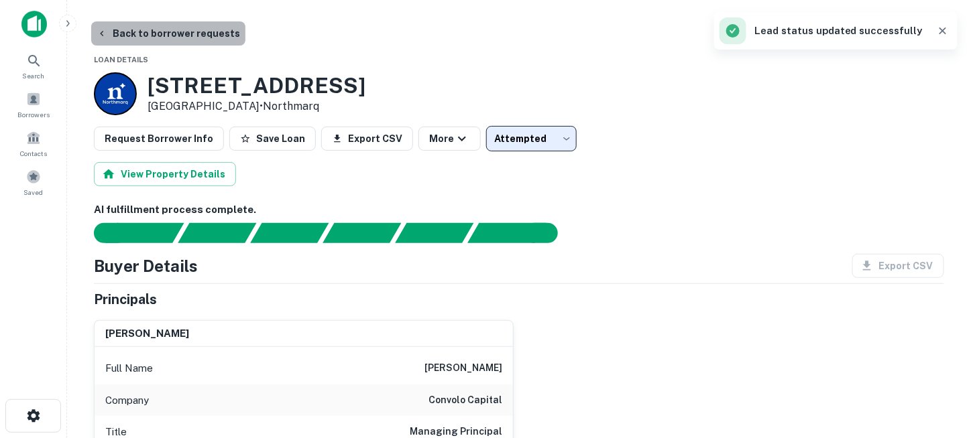
click at [187, 29] on button "Back to borrower requests" at bounding box center [168, 33] width 154 height 24
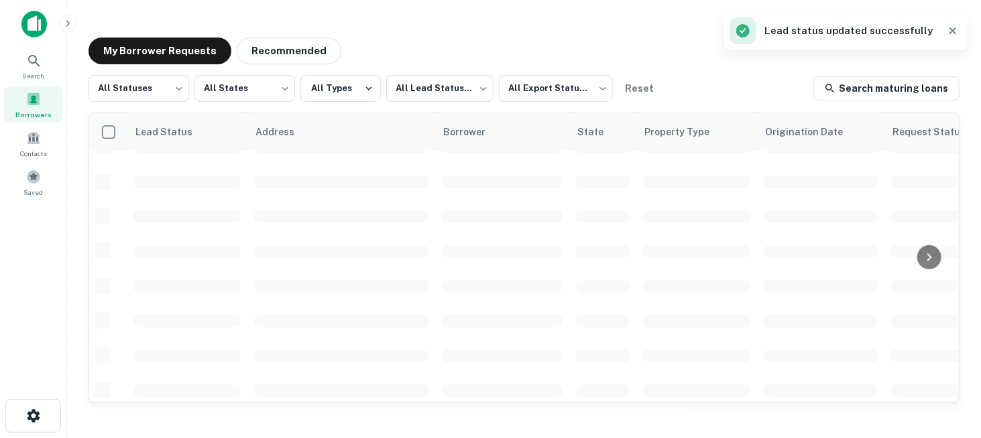
scroll to position [201, 0]
